Goal: Task Accomplishment & Management: Manage account settings

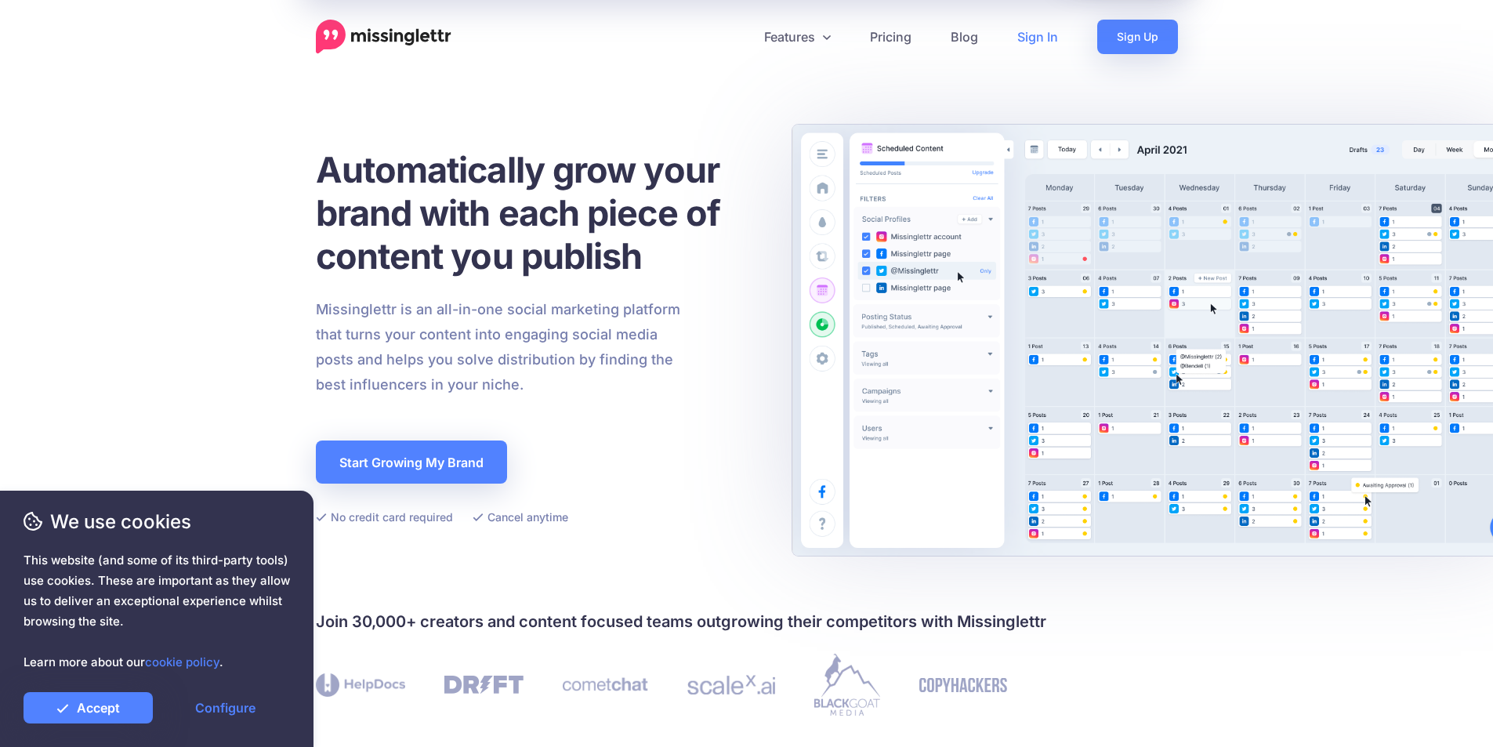
click at [1053, 34] on link "Sign In" at bounding box center [1038, 37] width 80 height 34
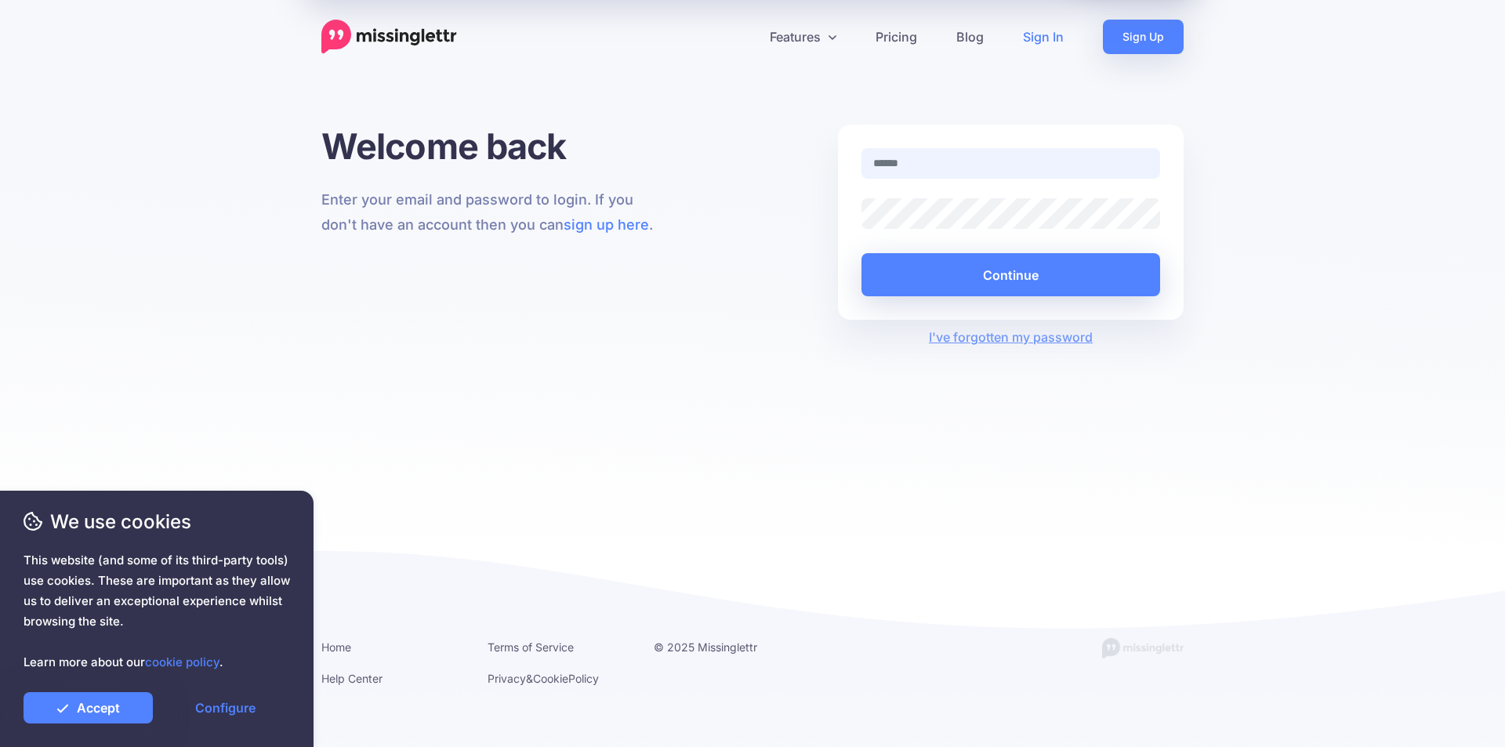
click at [928, 158] on input "text" at bounding box center [1010, 163] width 299 height 31
paste input "**********"
type input "**********"
click at [960, 275] on button "Continue" at bounding box center [1010, 274] width 299 height 43
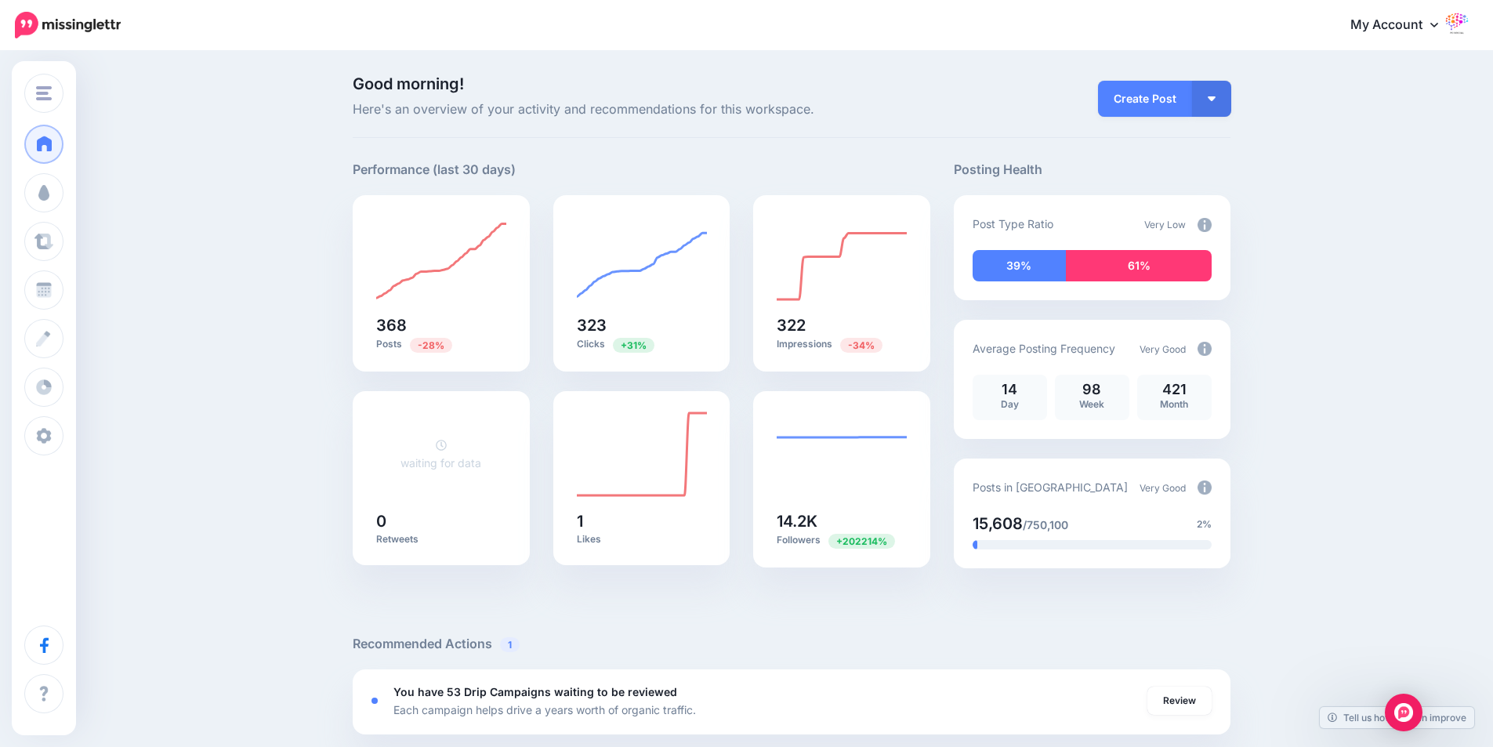
click at [484, 28] on link "My Account" at bounding box center [1402, 25] width 135 height 38
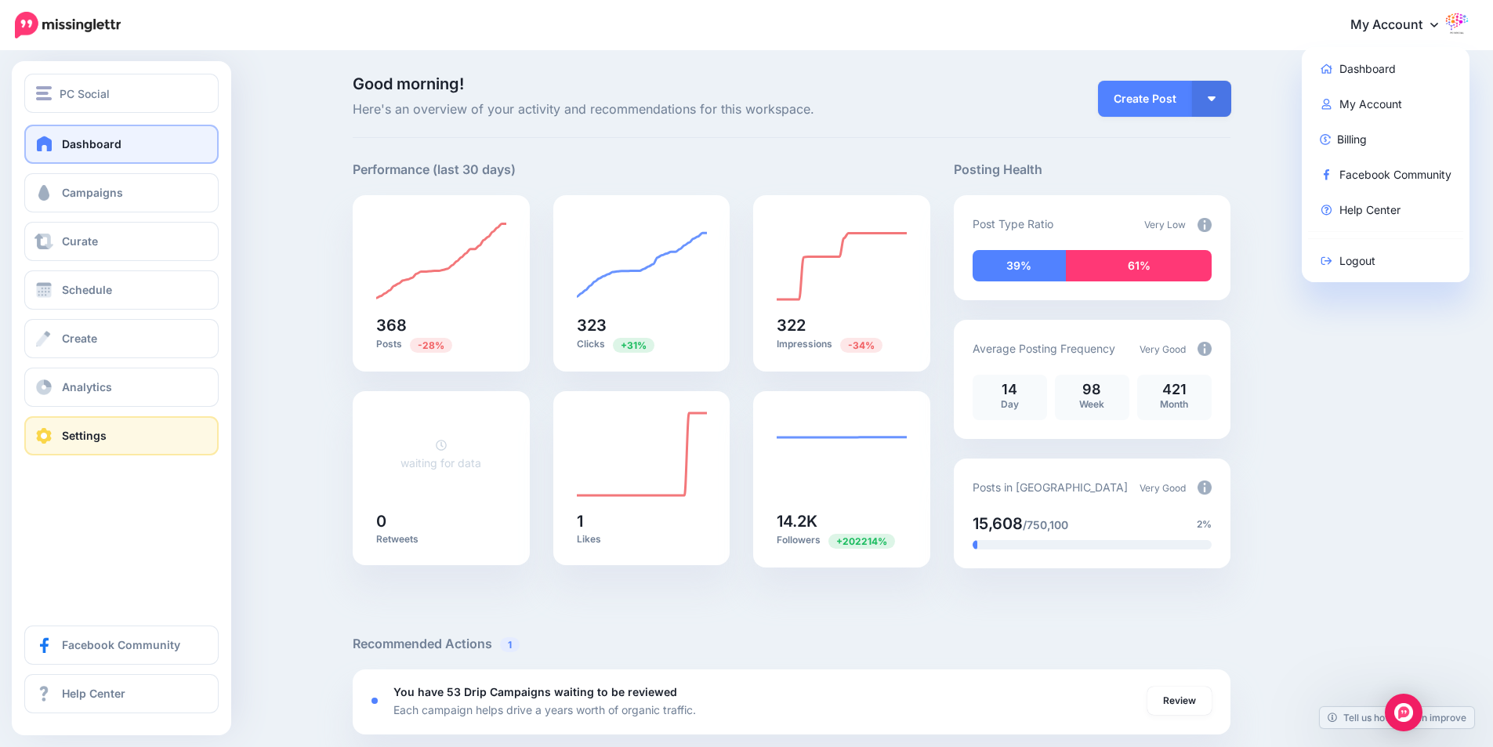
click at [70, 400] on span "Settings" at bounding box center [84, 435] width 45 height 13
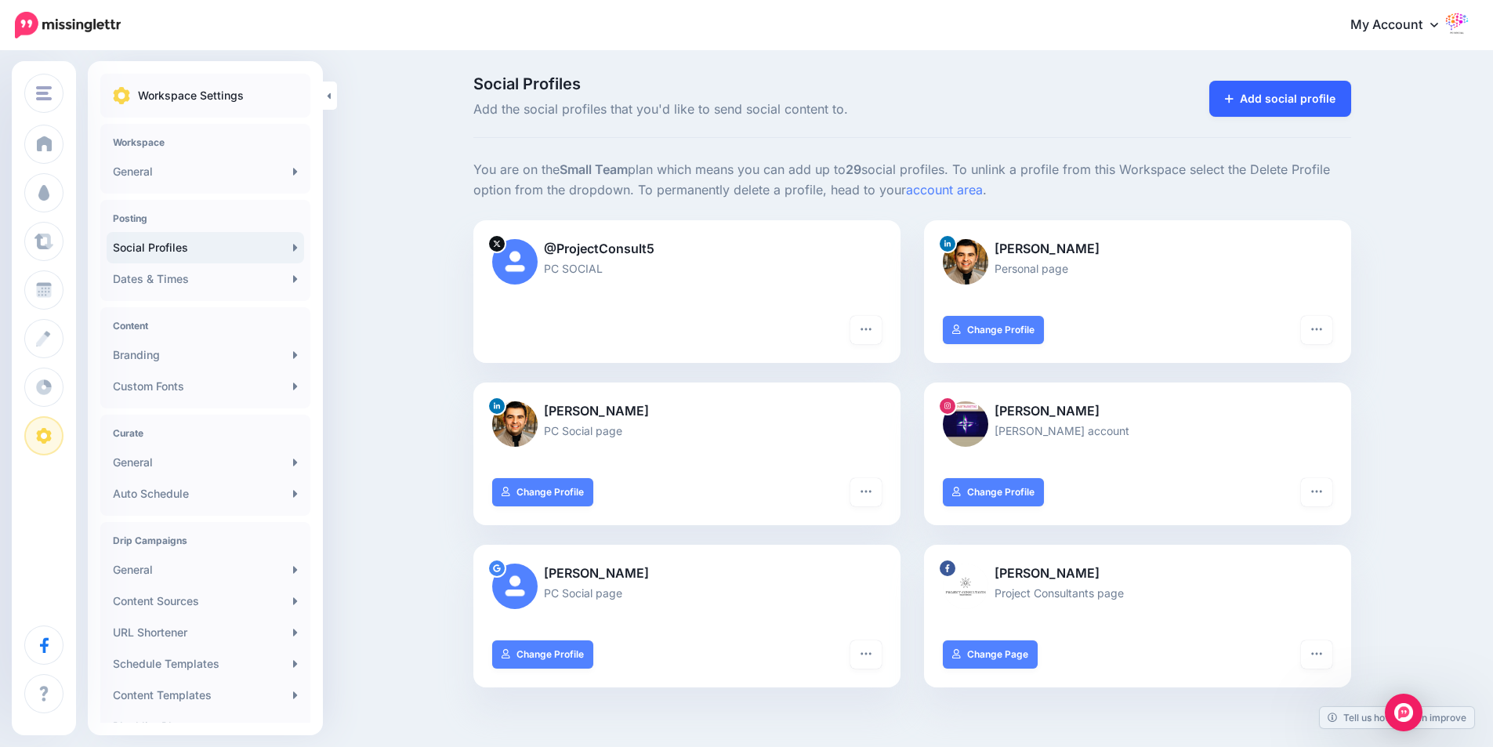
click at [1261, 100] on link "Add social profile" at bounding box center [1280, 99] width 142 height 36
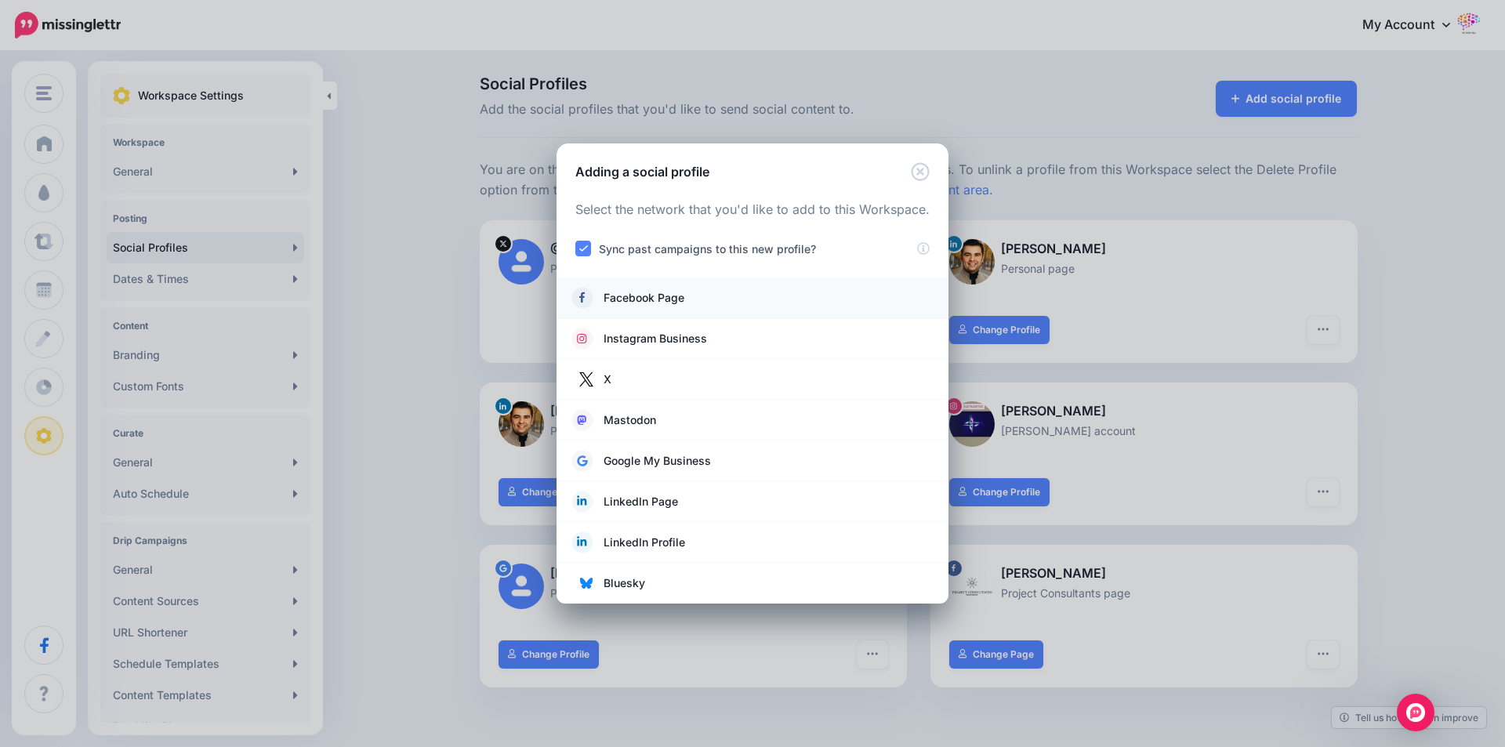
click at [636, 297] on span "Facebook Page" at bounding box center [643, 297] width 81 height 19
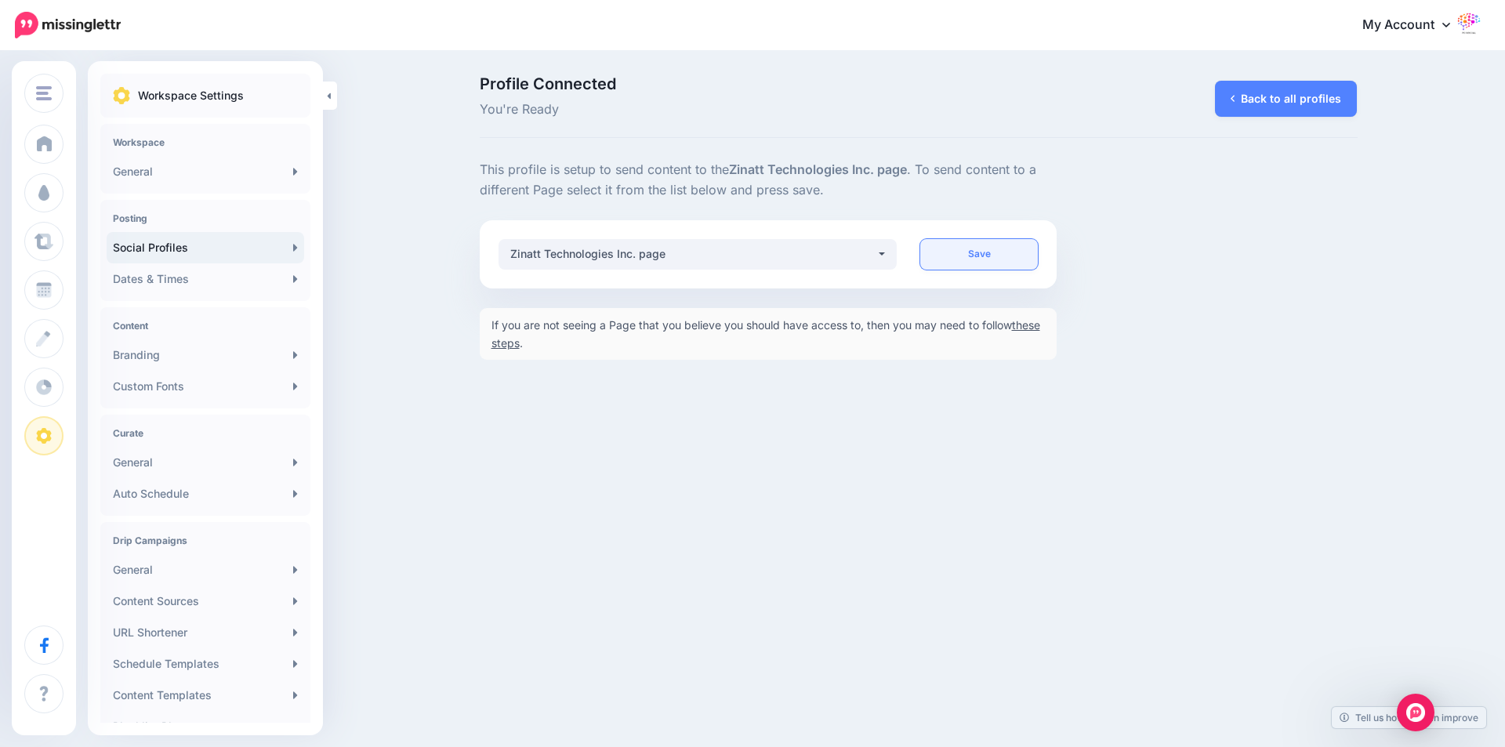
click at [966, 255] on link "Save" at bounding box center [979, 254] width 118 height 31
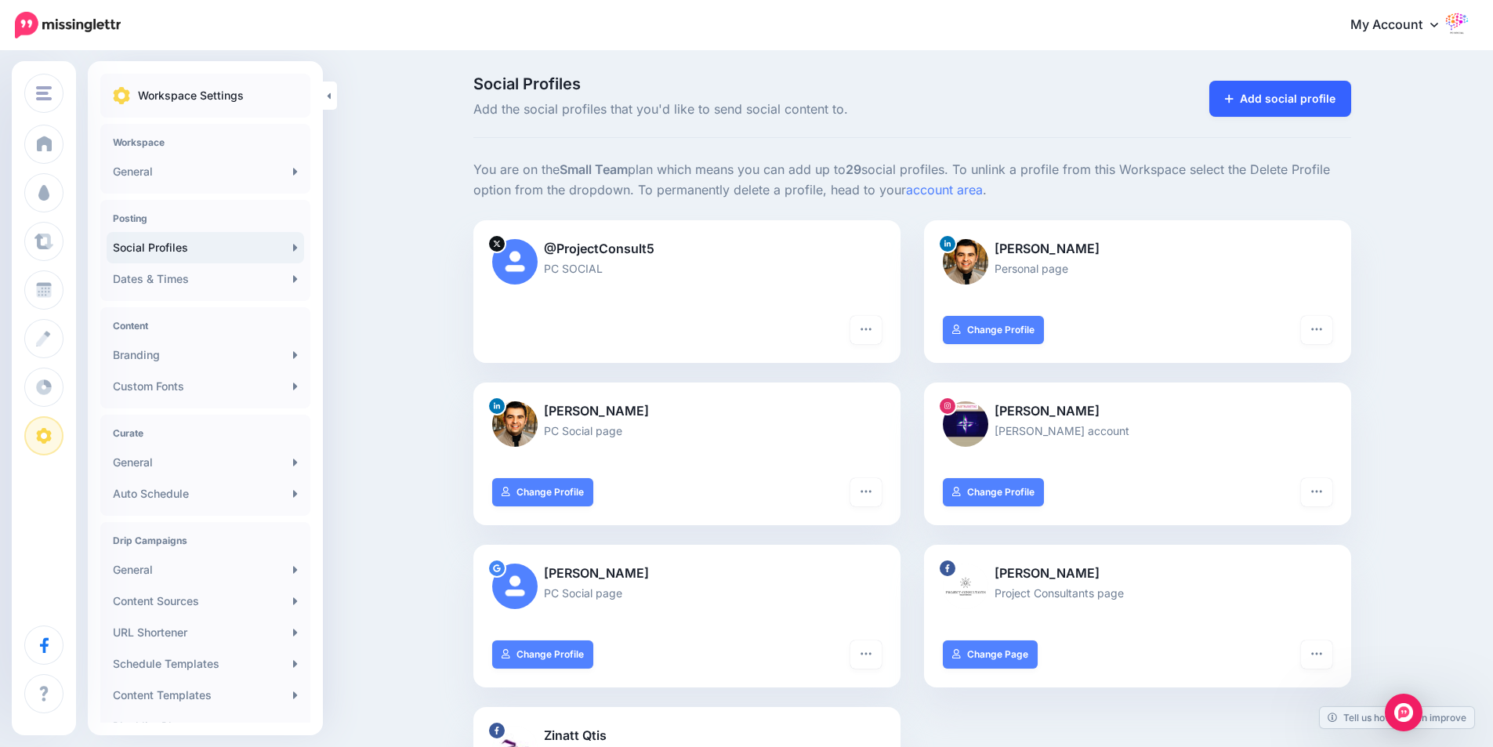
click at [1259, 84] on link "Add social profile" at bounding box center [1280, 99] width 142 height 36
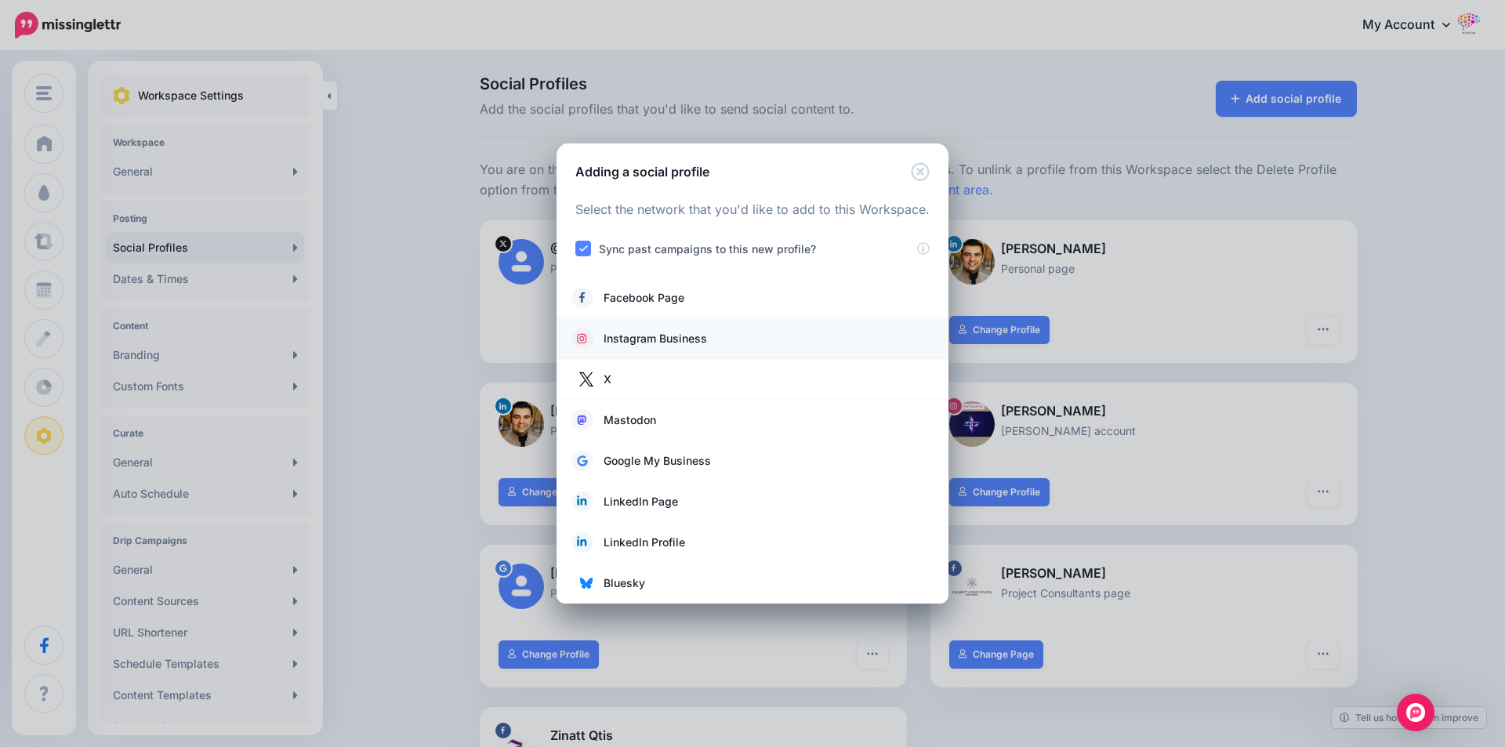
click at [620, 335] on span "Instagram Business" at bounding box center [654, 338] width 103 height 19
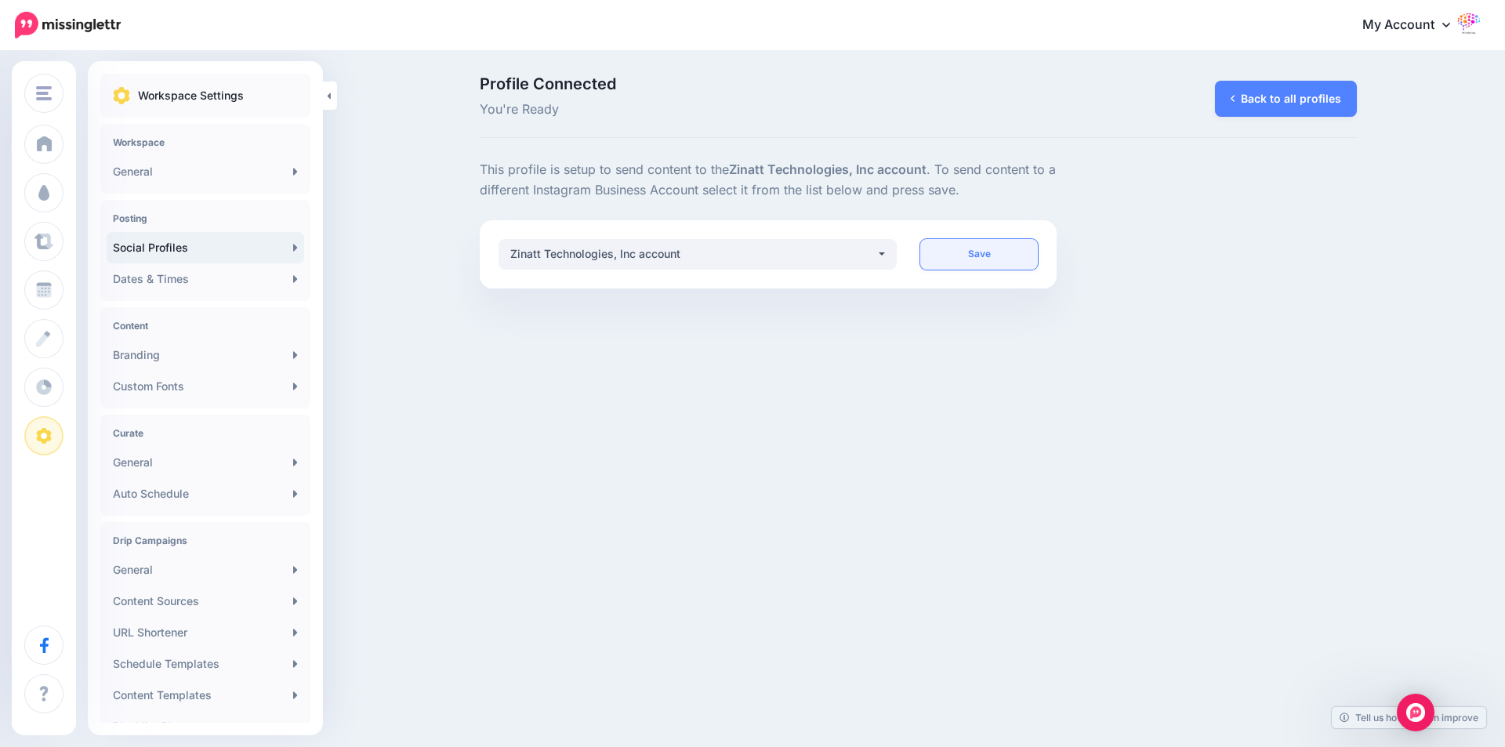
click at [988, 257] on link "Save" at bounding box center [979, 254] width 118 height 31
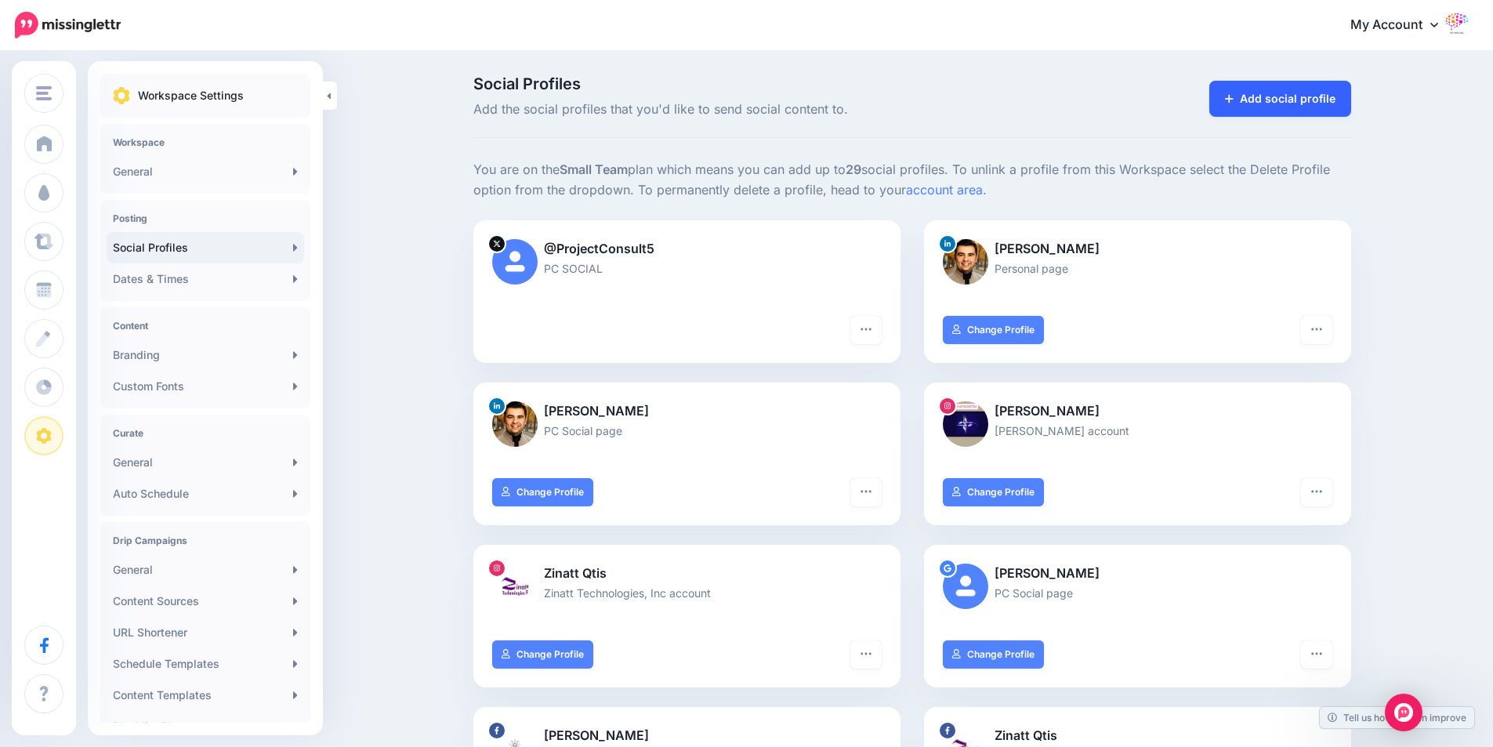
click at [1281, 90] on link "Add social profile" at bounding box center [1280, 99] width 142 height 36
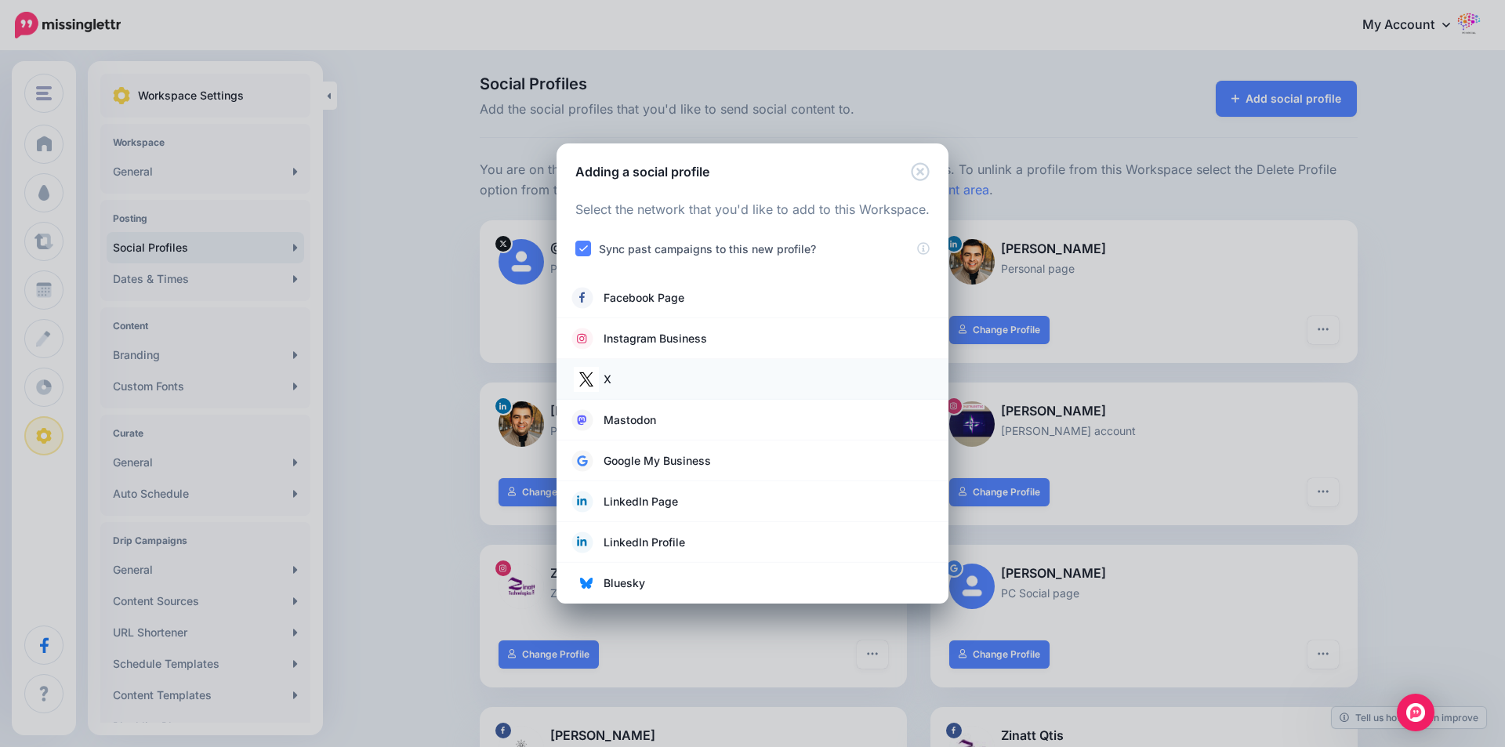
click at [618, 375] on link "X" at bounding box center [752, 379] width 361 height 22
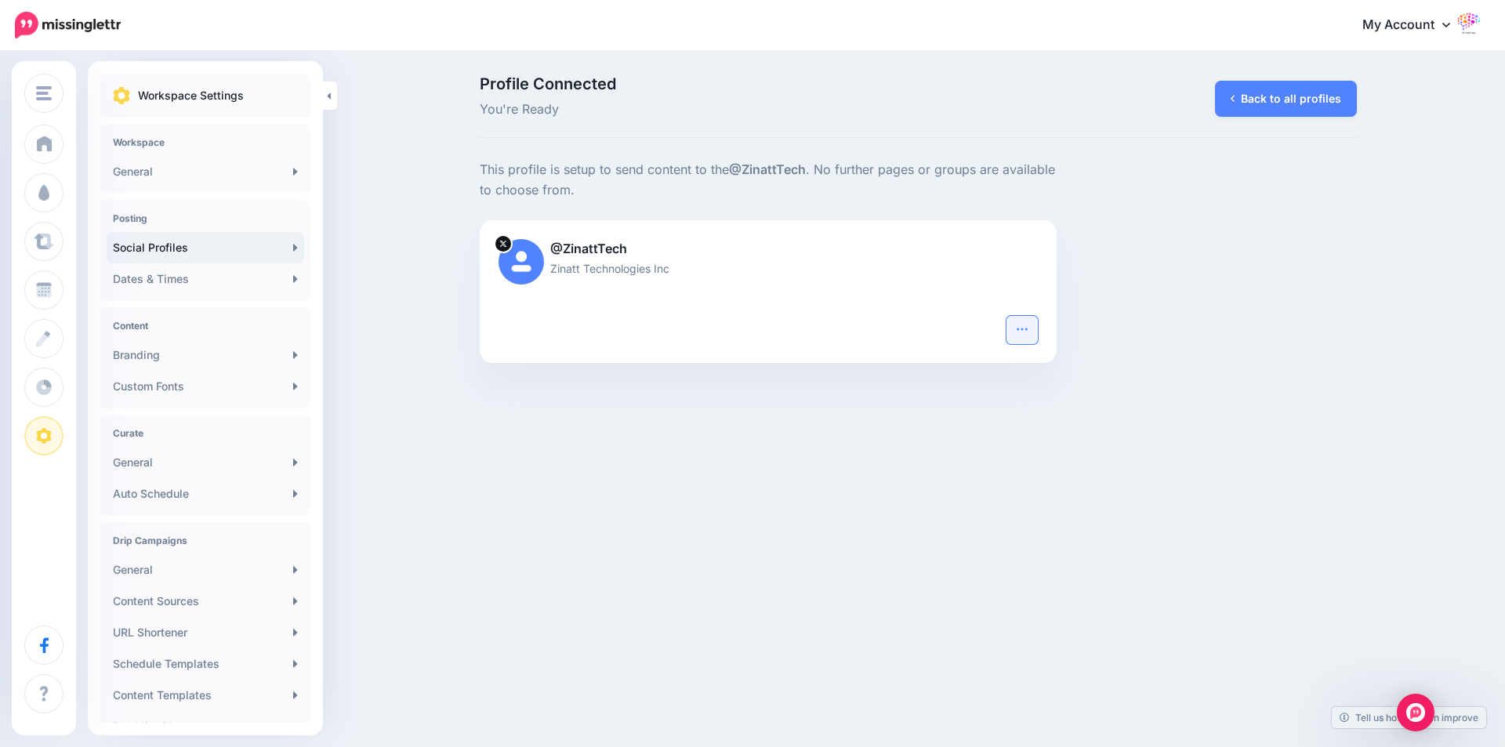
click at [1020, 328] on icon "button" at bounding box center [1022, 329] width 13 height 13
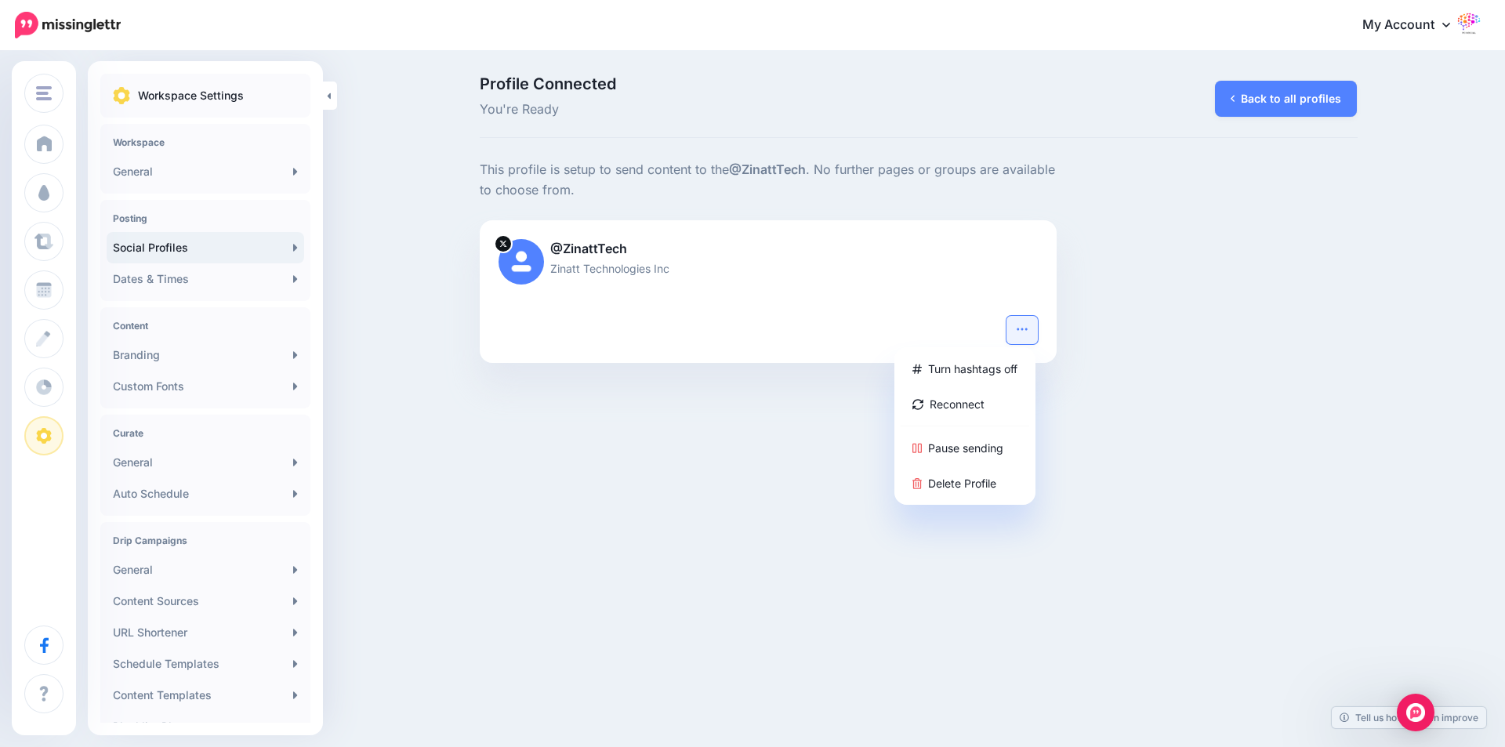
click at [586, 254] on p "@ZinattTech" at bounding box center [768, 249] width 540 height 20
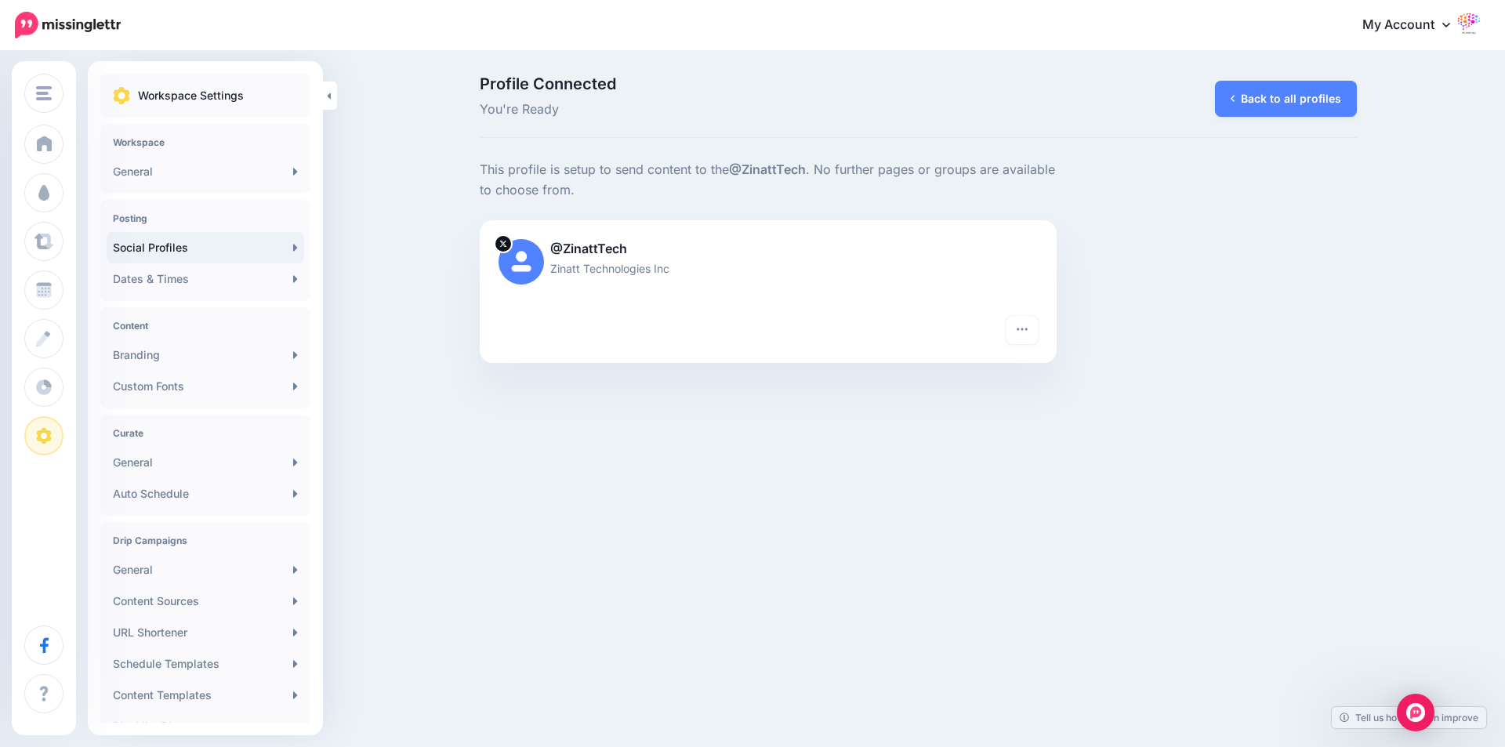
click at [1015, 345] on div "Turn hashtags off Reconnect Pause sending Delete Profile" at bounding box center [769, 339] width 578 height 47
click at [1014, 336] on button "button" at bounding box center [1021, 330] width 31 height 28
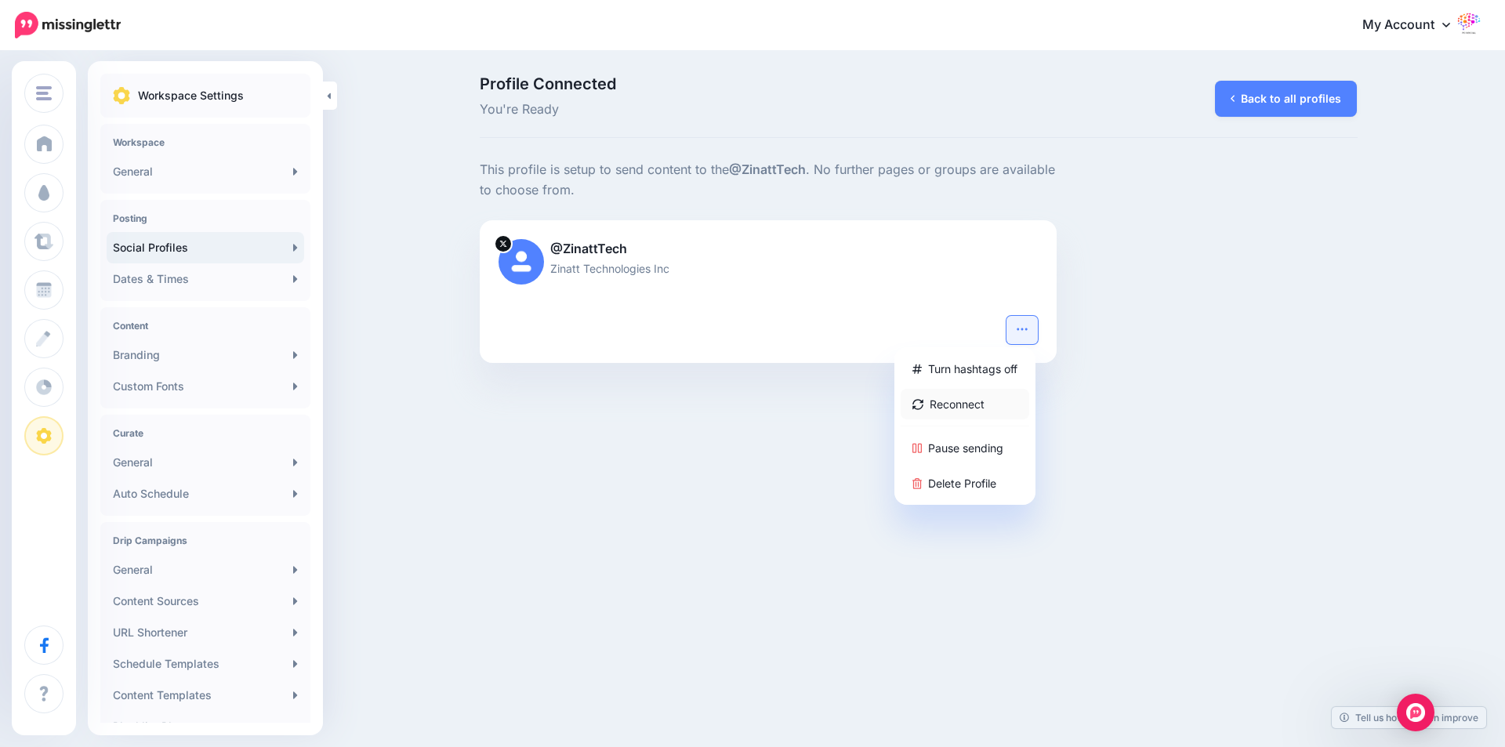
click at [955, 406] on link "Reconnect" at bounding box center [965, 404] width 129 height 31
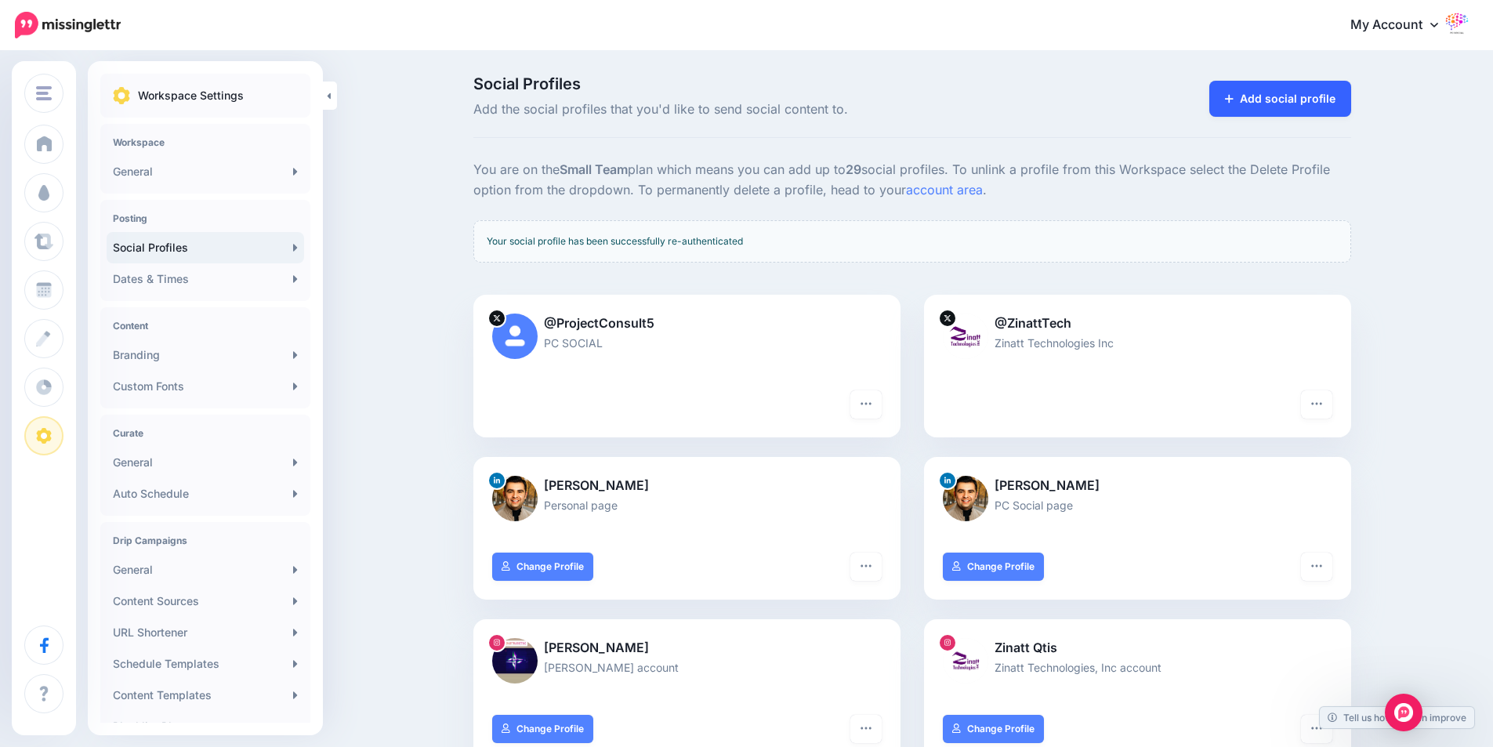
click at [1276, 95] on link "Add social profile" at bounding box center [1280, 99] width 142 height 36
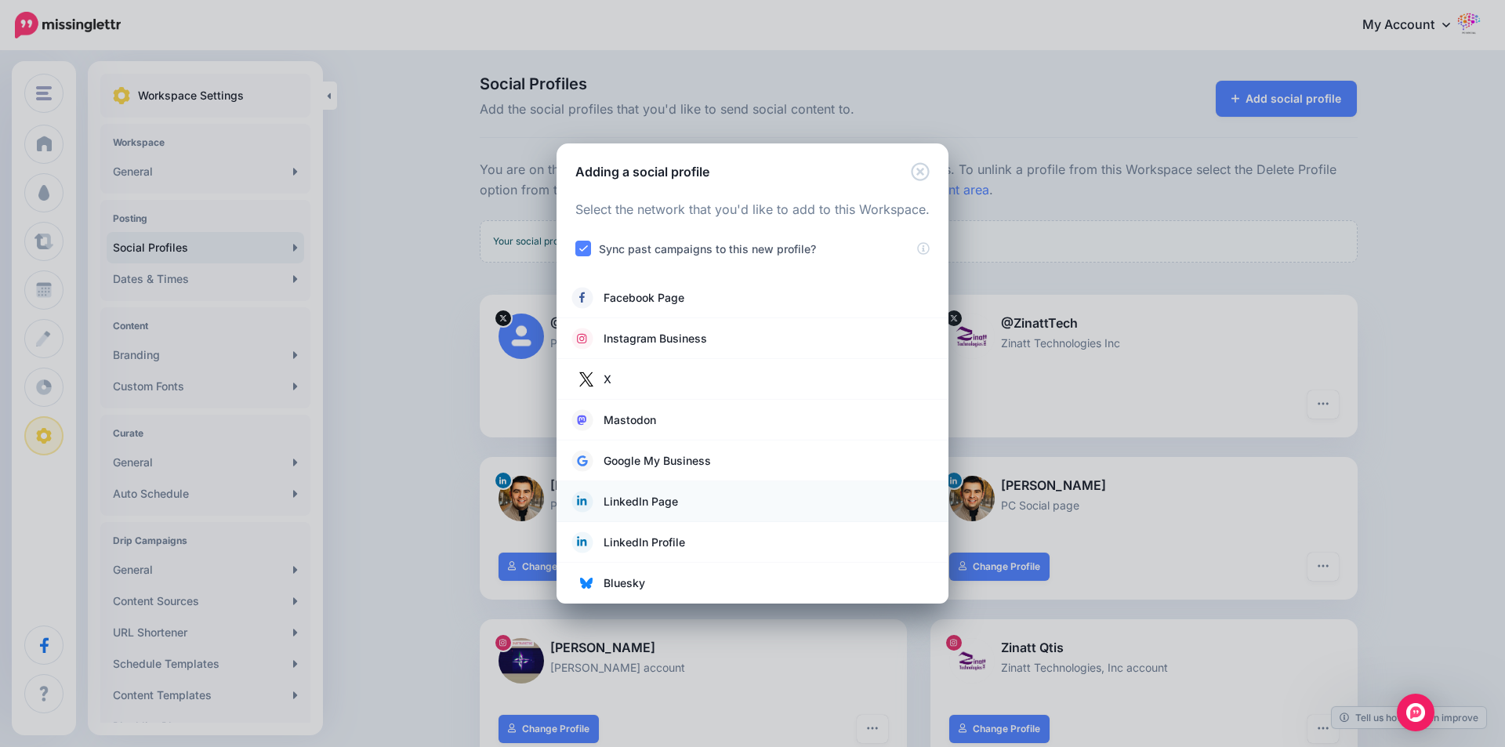
click at [618, 502] on span "LinkedIn Page" at bounding box center [640, 501] width 74 height 19
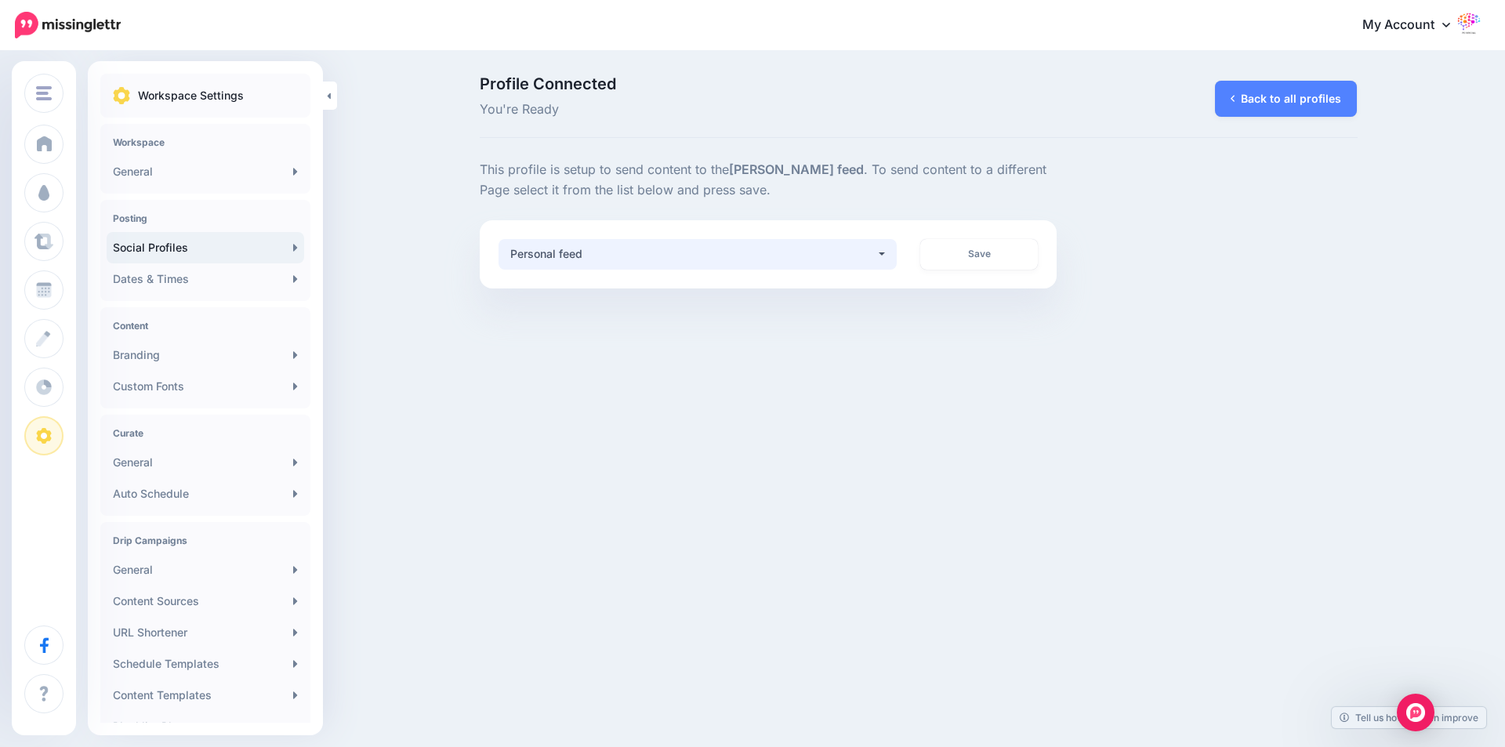
click at [880, 261] on button "Personal feed" at bounding box center [697, 254] width 399 height 31
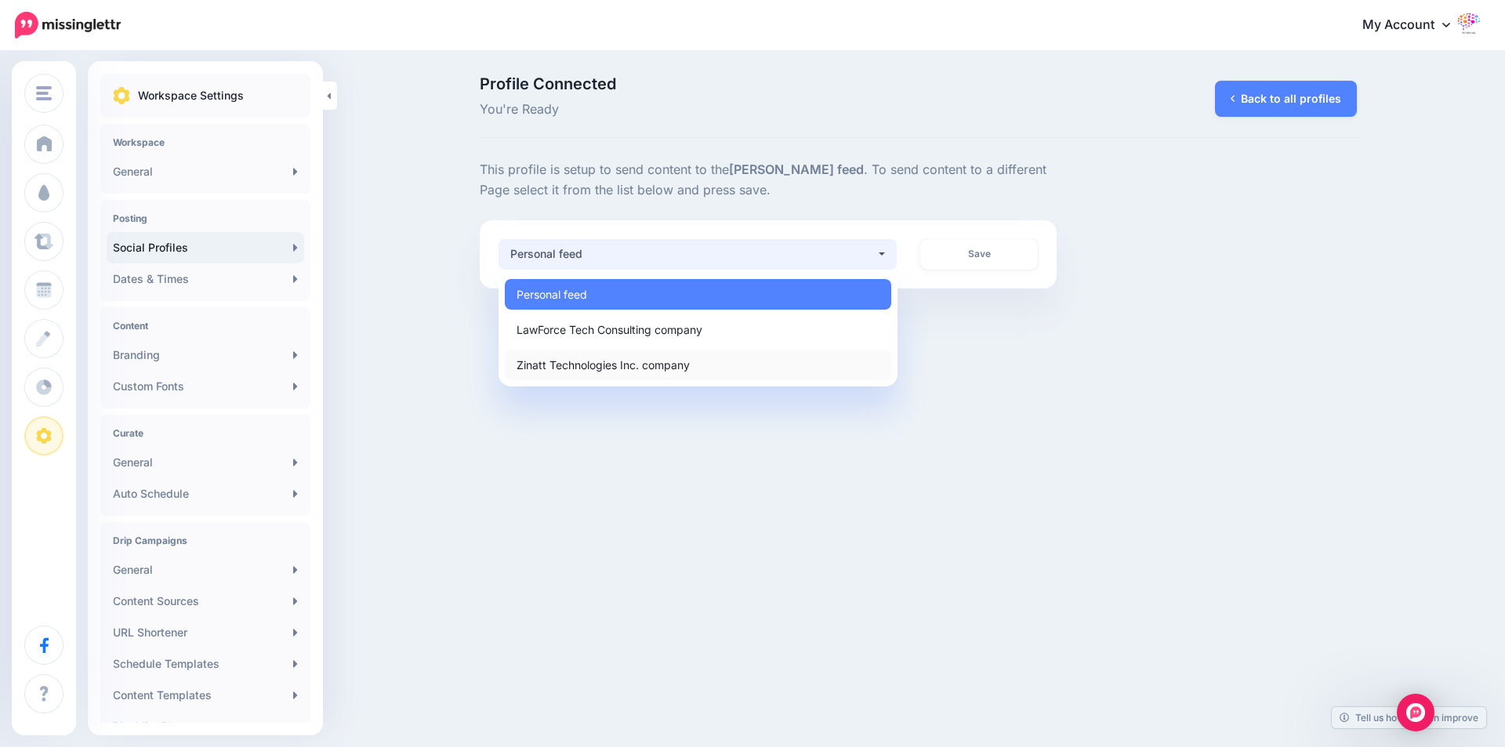
click at [681, 368] on span "Zinatt Technologies Inc. company" at bounding box center [602, 364] width 173 height 19
select select "**********"
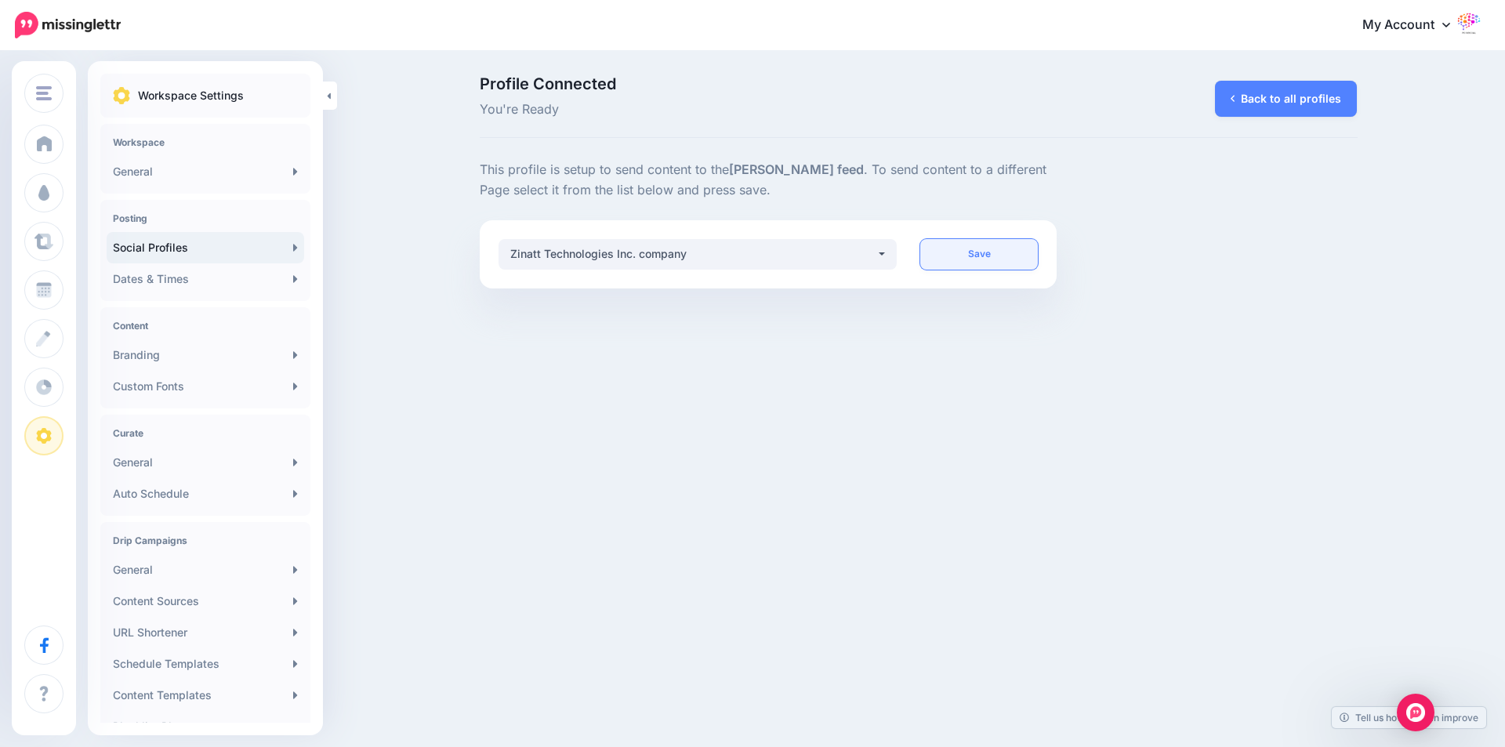
click at [980, 257] on link "Save" at bounding box center [979, 254] width 118 height 31
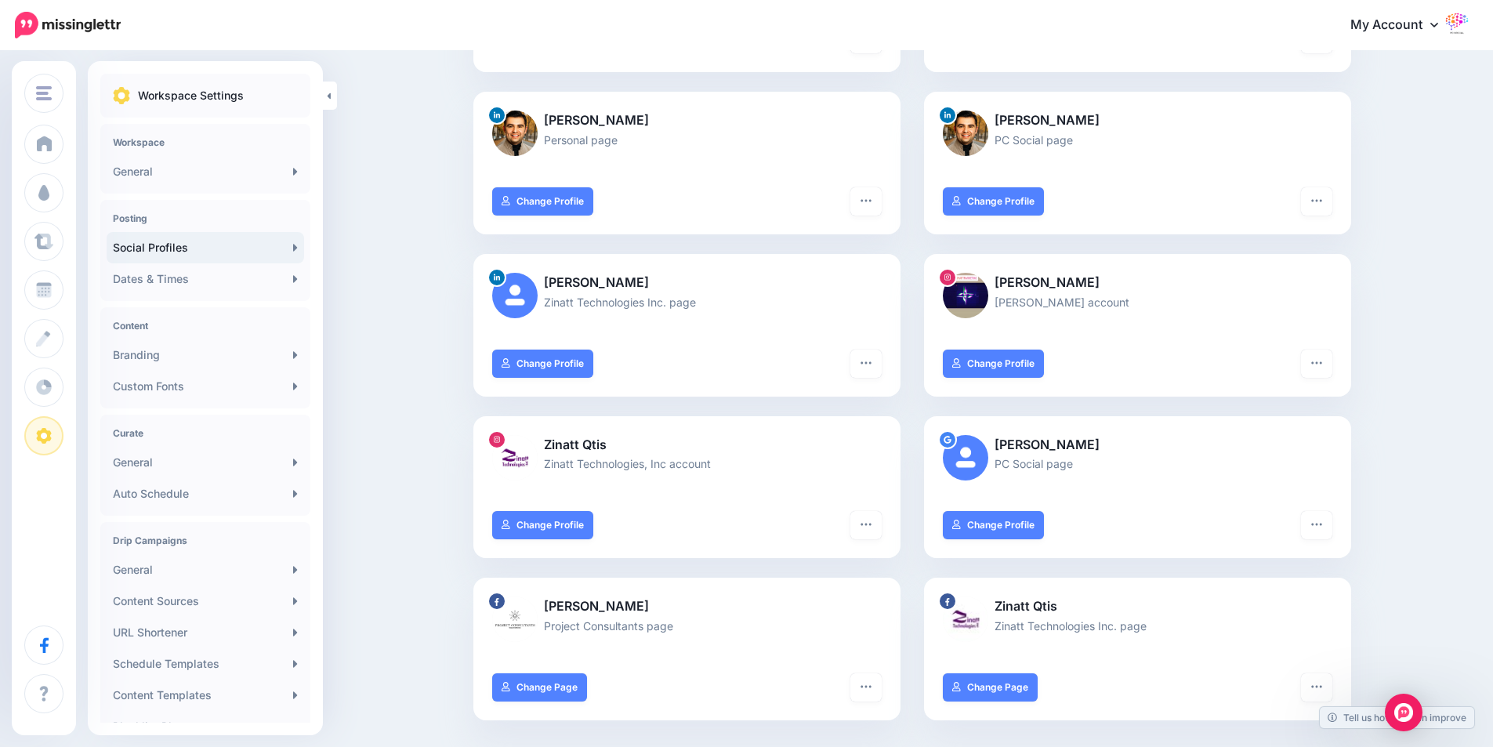
scroll to position [313, 0]
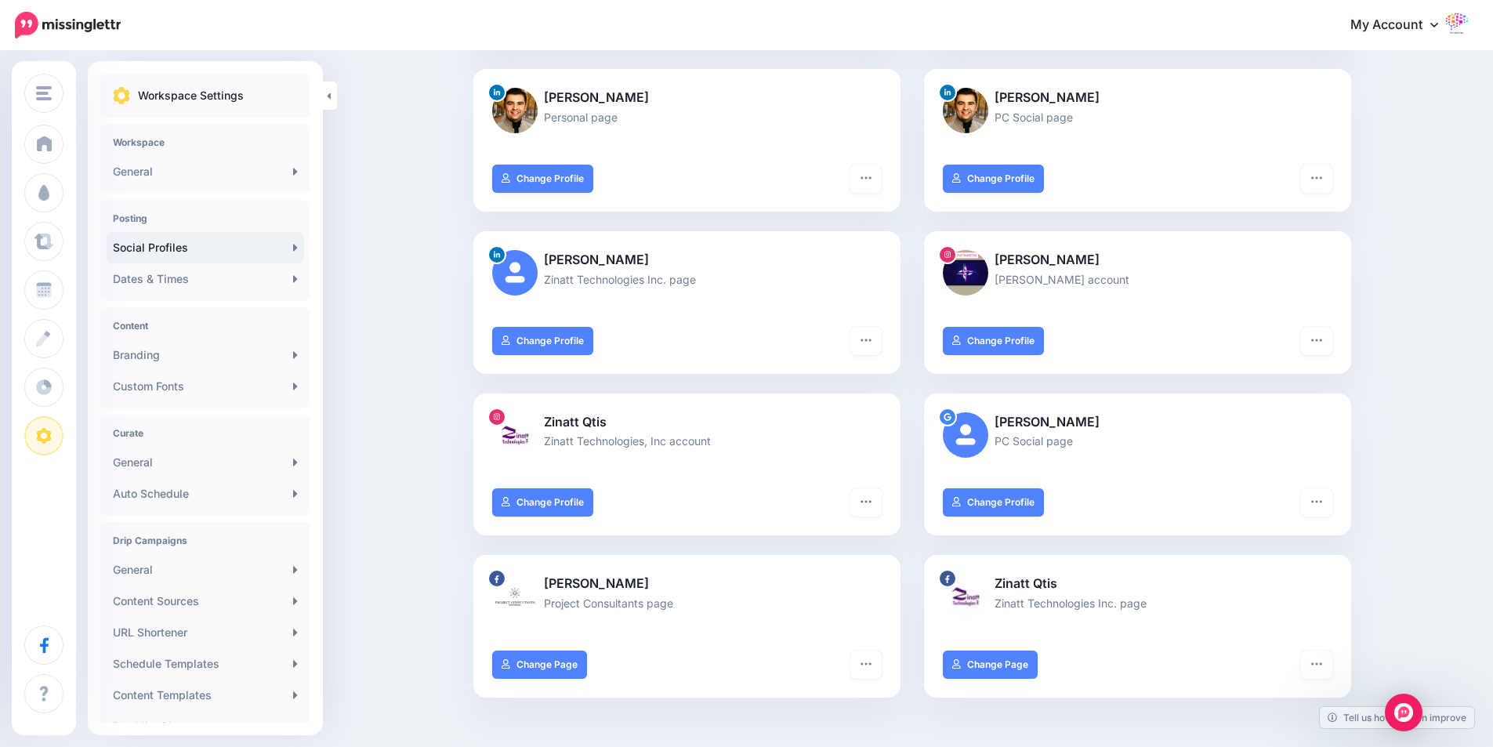
click at [1383, 30] on link "My Account" at bounding box center [1402, 25] width 135 height 38
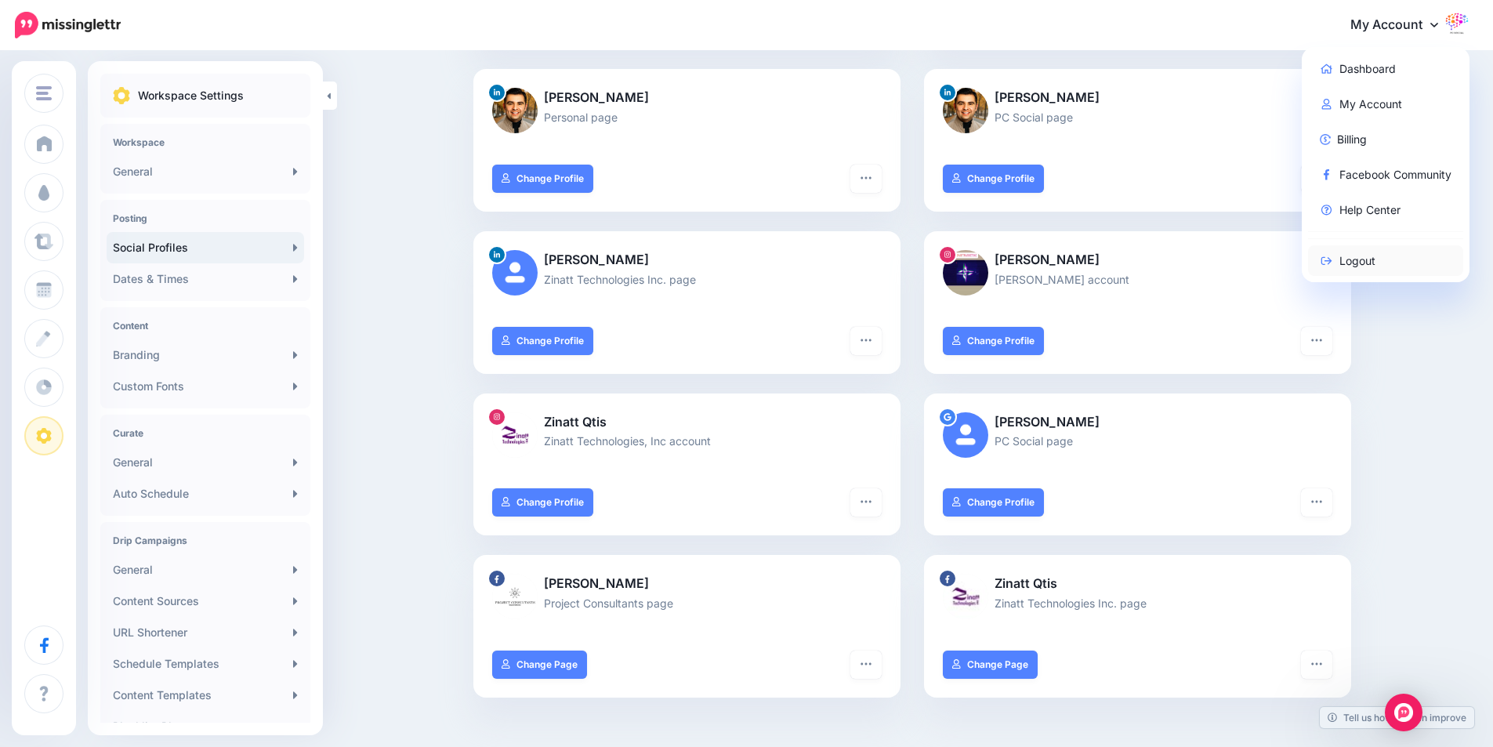
click at [1380, 255] on link "Logout" at bounding box center [1386, 260] width 156 height 31
